Goal: Browse casually

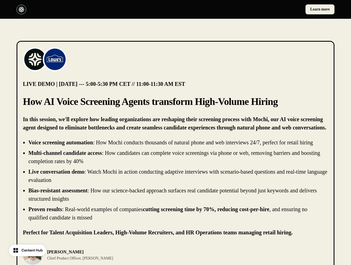
click at [175, 9] on div "Learn more" at bounding box center [175, 9] width 351 height 19
click at [95, 9] on div at bounding box center [95, 10] width 157 height 10
click at [256, 9] on div "Learn more" at bounding box center [256, 9] width 157 height 10
click at [35, 59] on img at bounding box center [35, 59] width 22 height 22
click at [55, 59] on img at bounding box center [55, 59] width 22 height 22
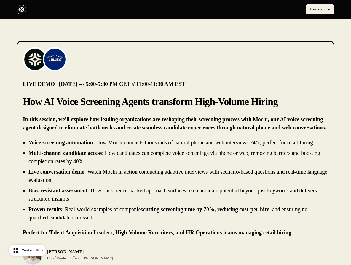
click at [175, 180] on li "Live conversation demo : Watch Mochi in action conducting adaptive interviews w…" at bounding box center [178, 175] width 300 height 17
click at [175, 255] on div "[PERSON_NAME] Chief Product Officer, [PERSON_NAME]" at bounding box center [175, 255] width 305 height 20
click at [98, 255] on div "[PERSON_NAME] Chief Product Officer, [PERSON_NAME]" at bounding box center [98, 255] width 150 height 20
click at [71, 255] on p "[PERSON_NAME]" at bounding box center [80, 252] width 66 height 7
click at [254, 255] on div at bounding box center [254, 255] width 150 height 20
